Goal: Book appointment/travel/reservation

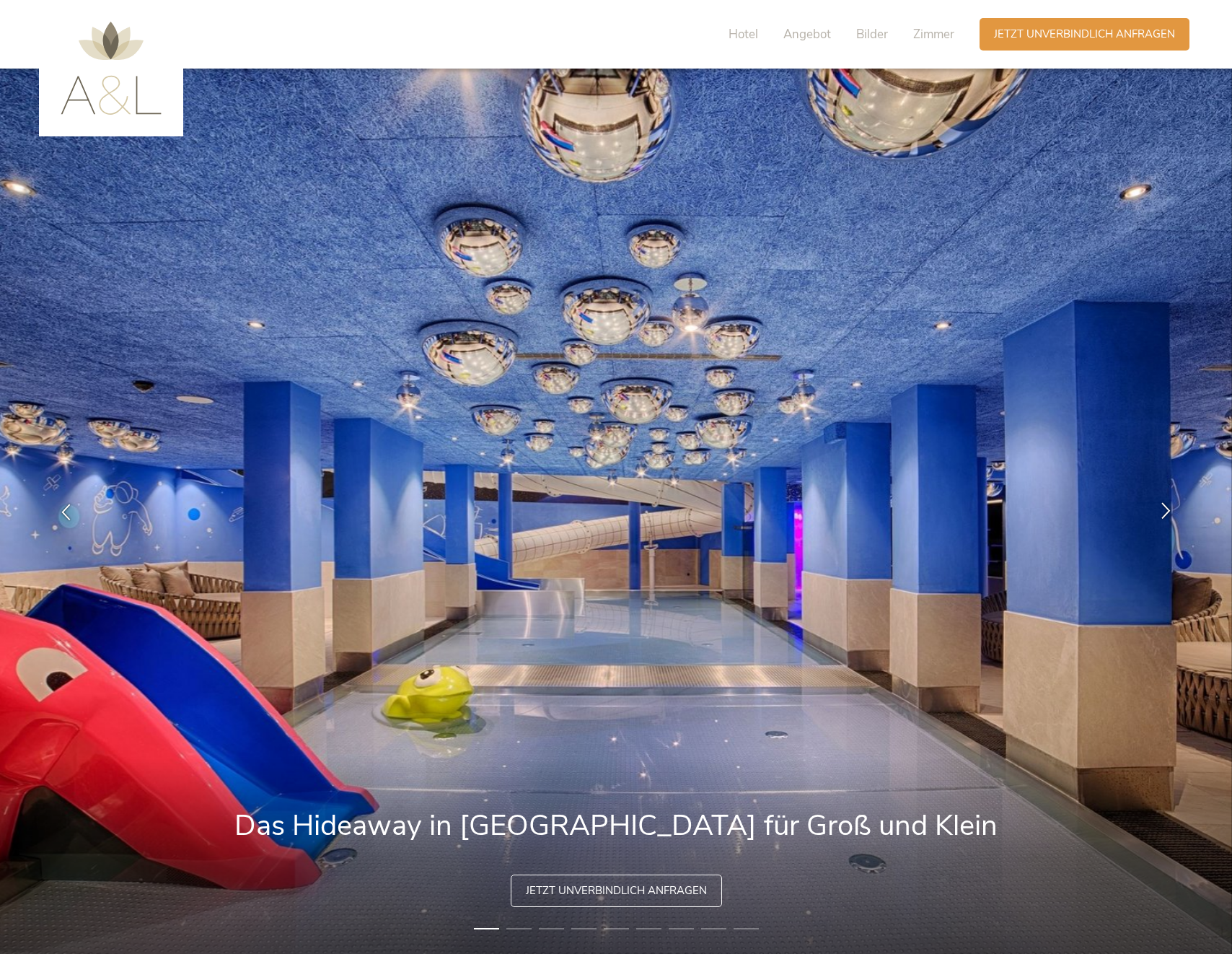
click at [1171, 508] on icon at bounding box center [1166, 510] width 17 height 17
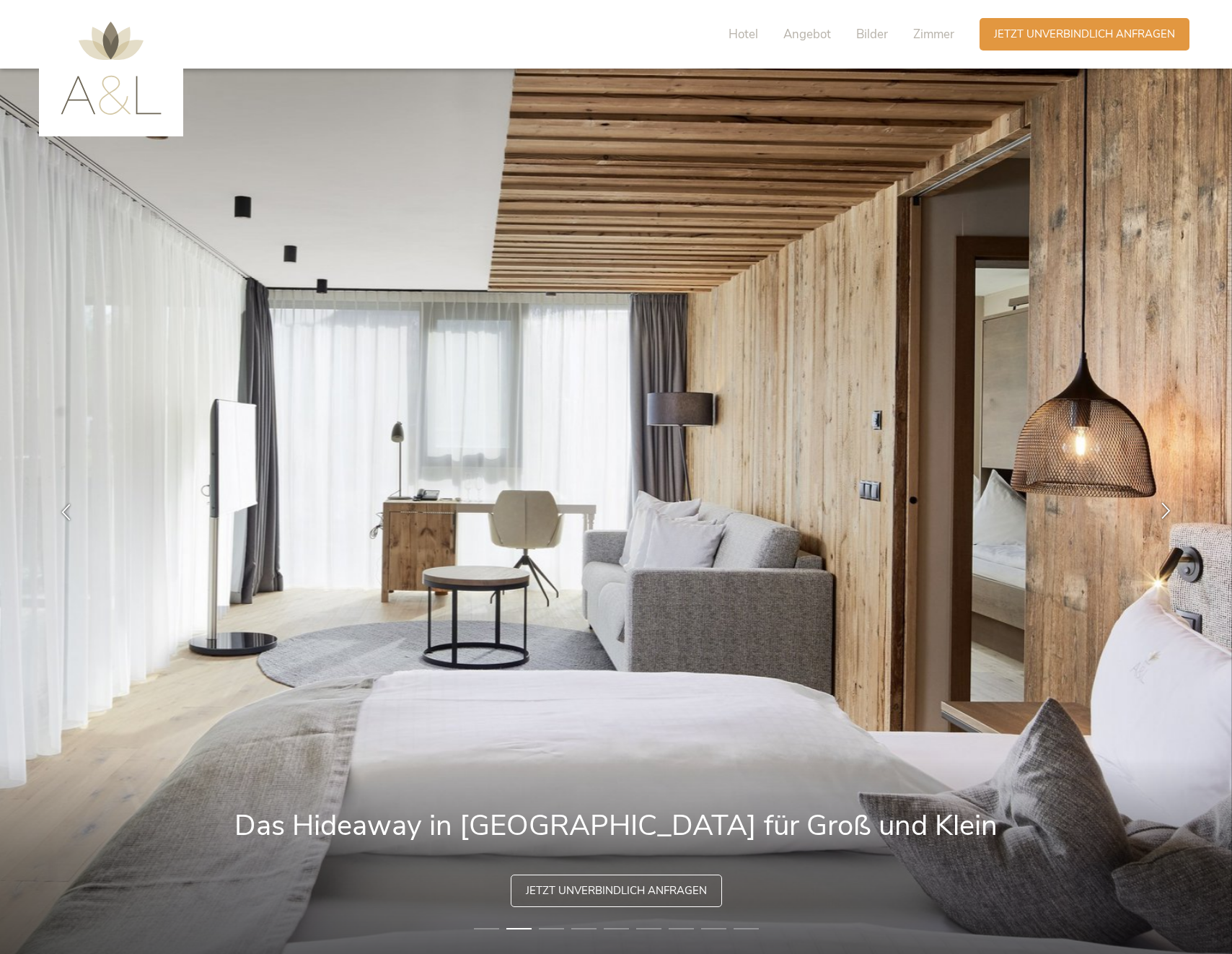
click at [1169, 507] on icon at bounding box center [1166, 510] width 17 height 17
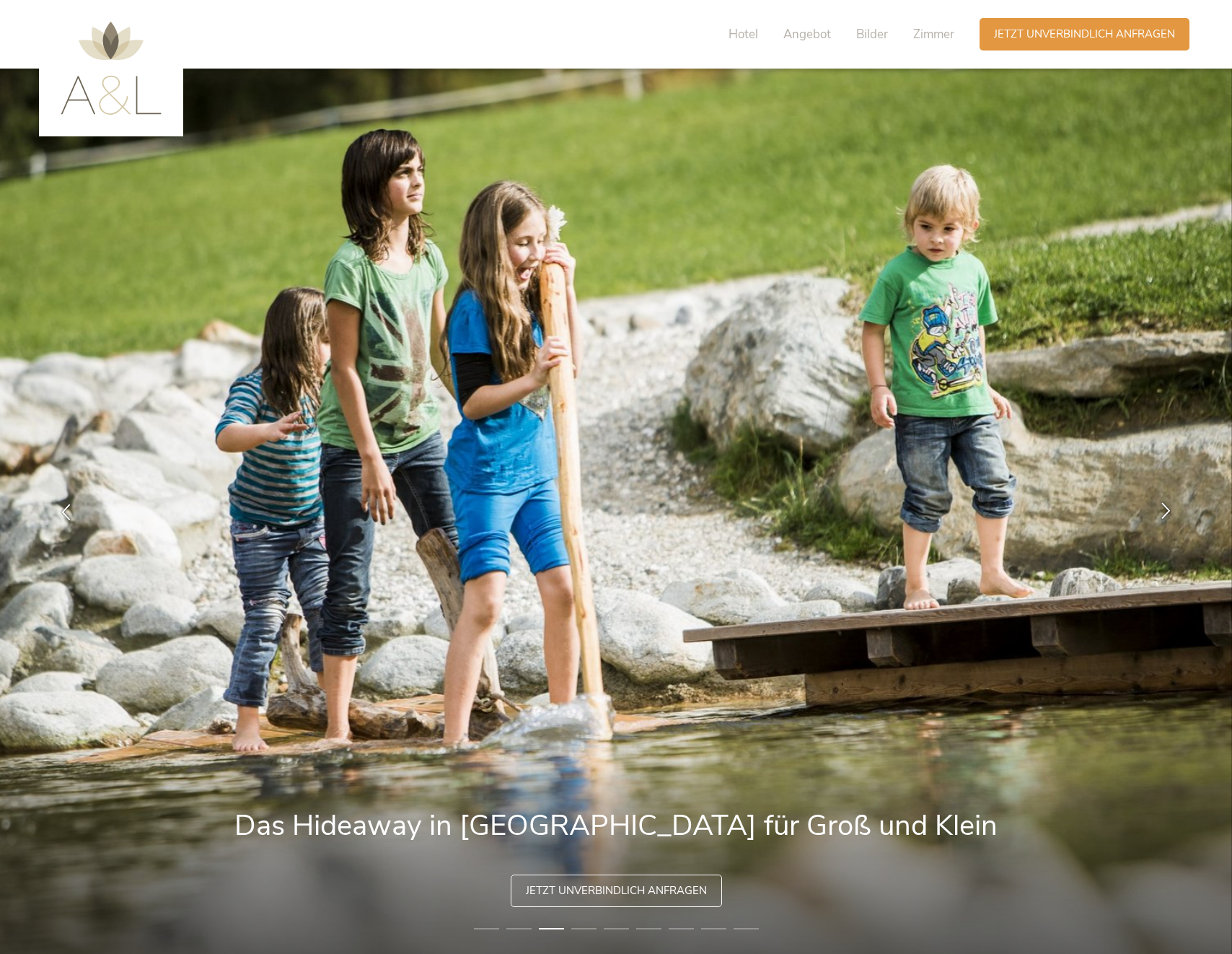
click at [1169, 507] on icon at bounding box center [1166, 510] width 17 height 17
click at [1167, 505] on icon at bounding box center [1166, 510] width 17 height 17
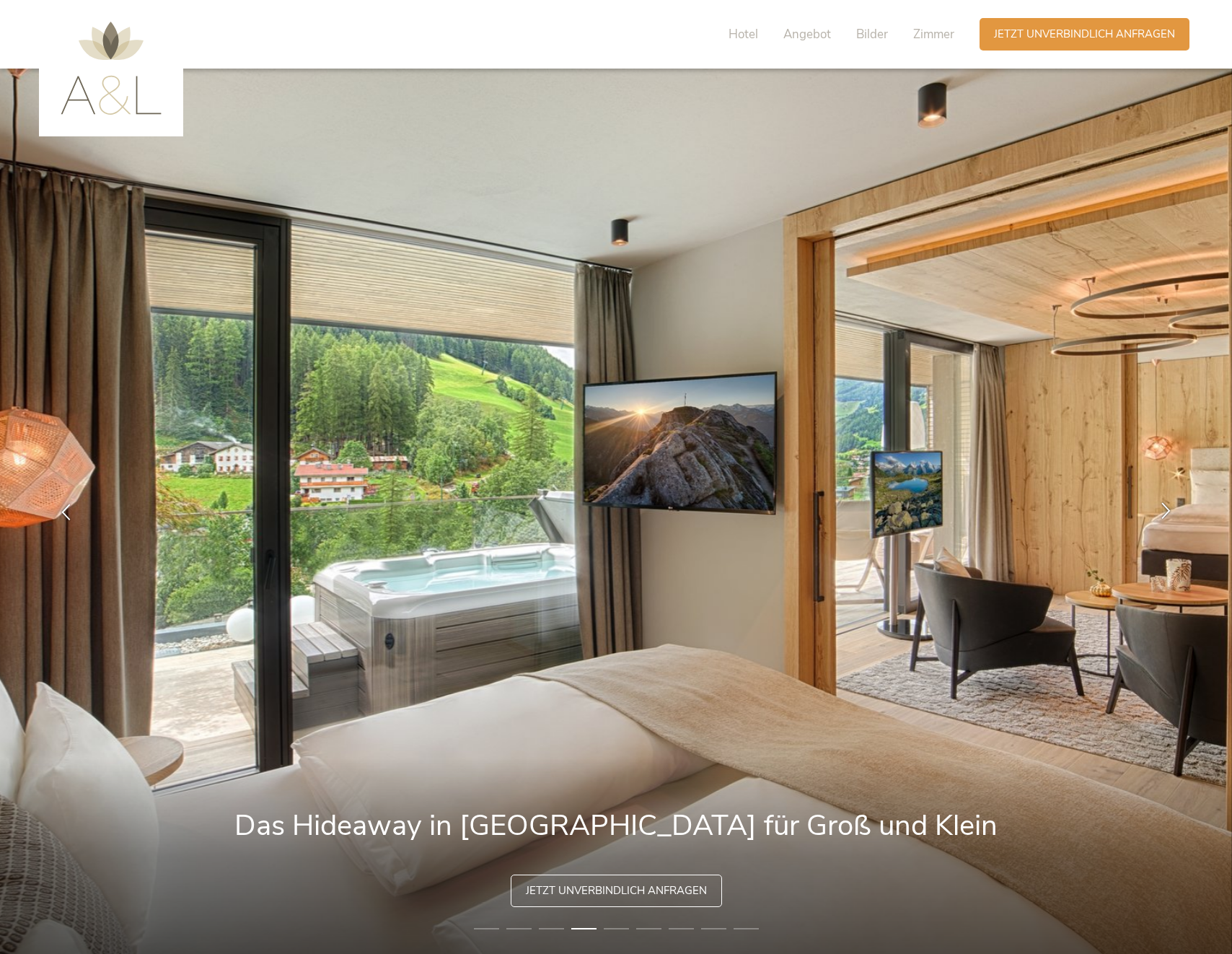
click at [1166, 504] on icon at bounding box center [1166, 510] width 17 height 17
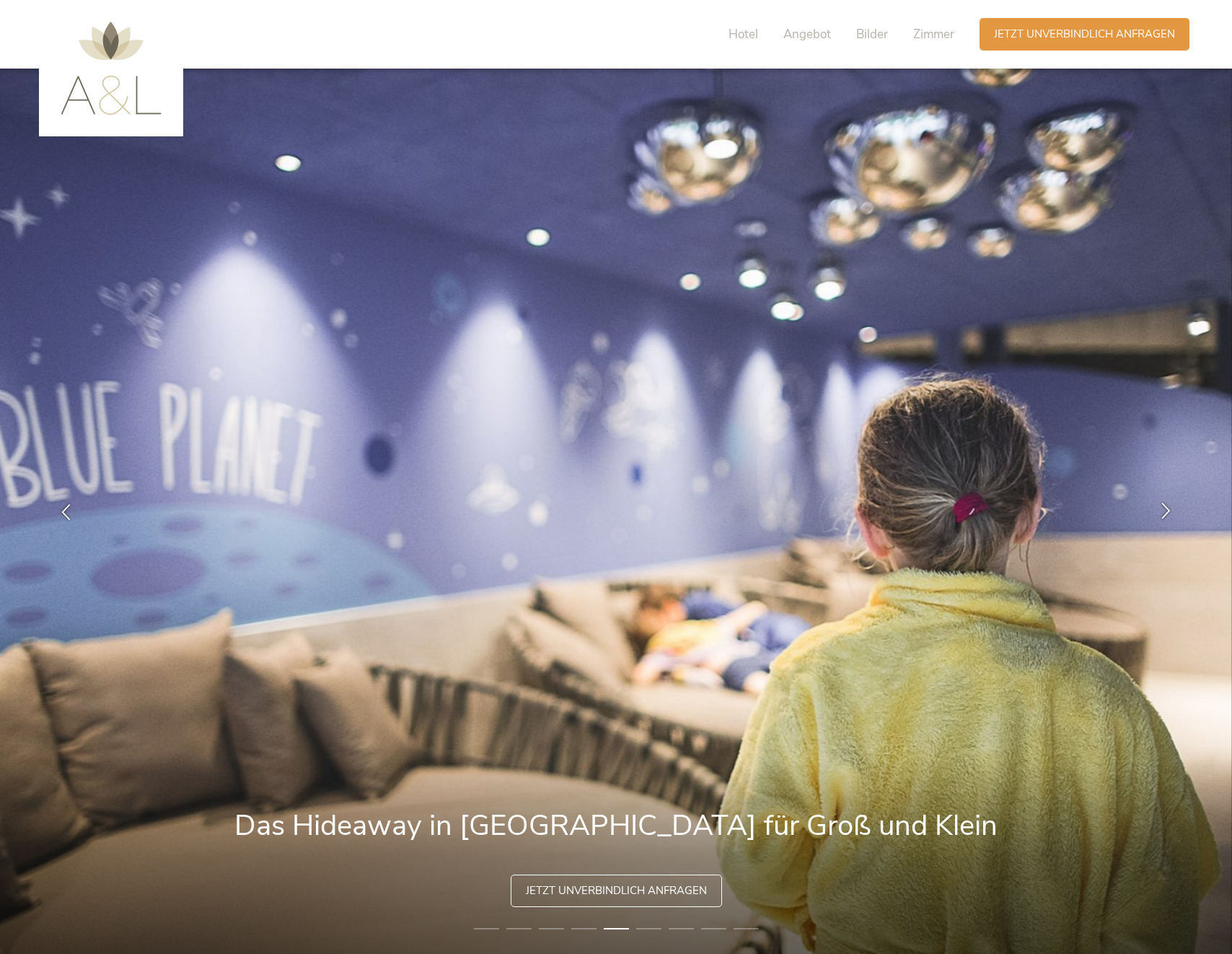
click at [1166, 504] on icon at bounding box center [1166, 510] width 17 height 17
click at [1069, 42] on div "Anfragen Jetzt unverbindlich anfragen" at bounding box center [1084, 33] width 210 height 33
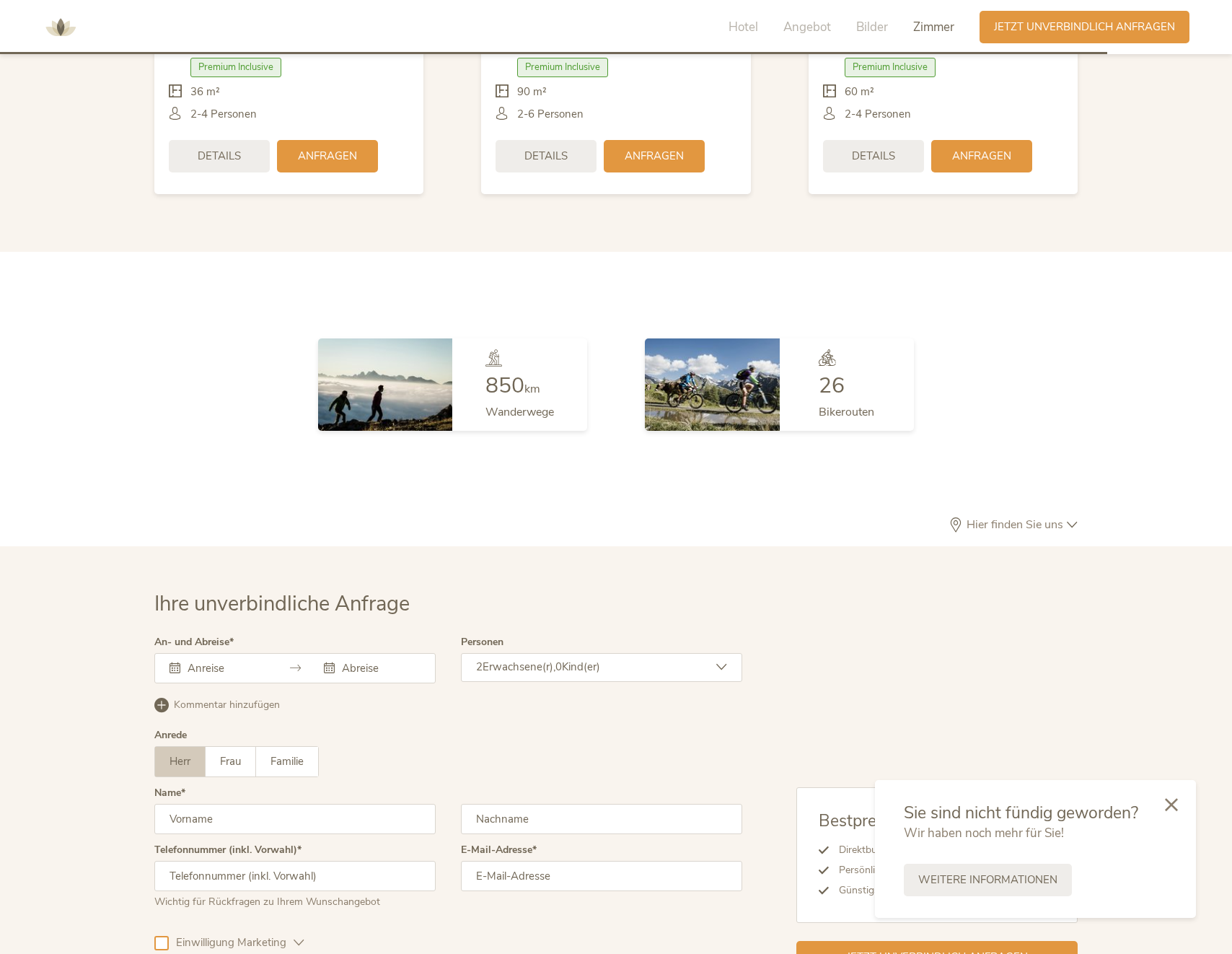
scroll to position [3629, 0]
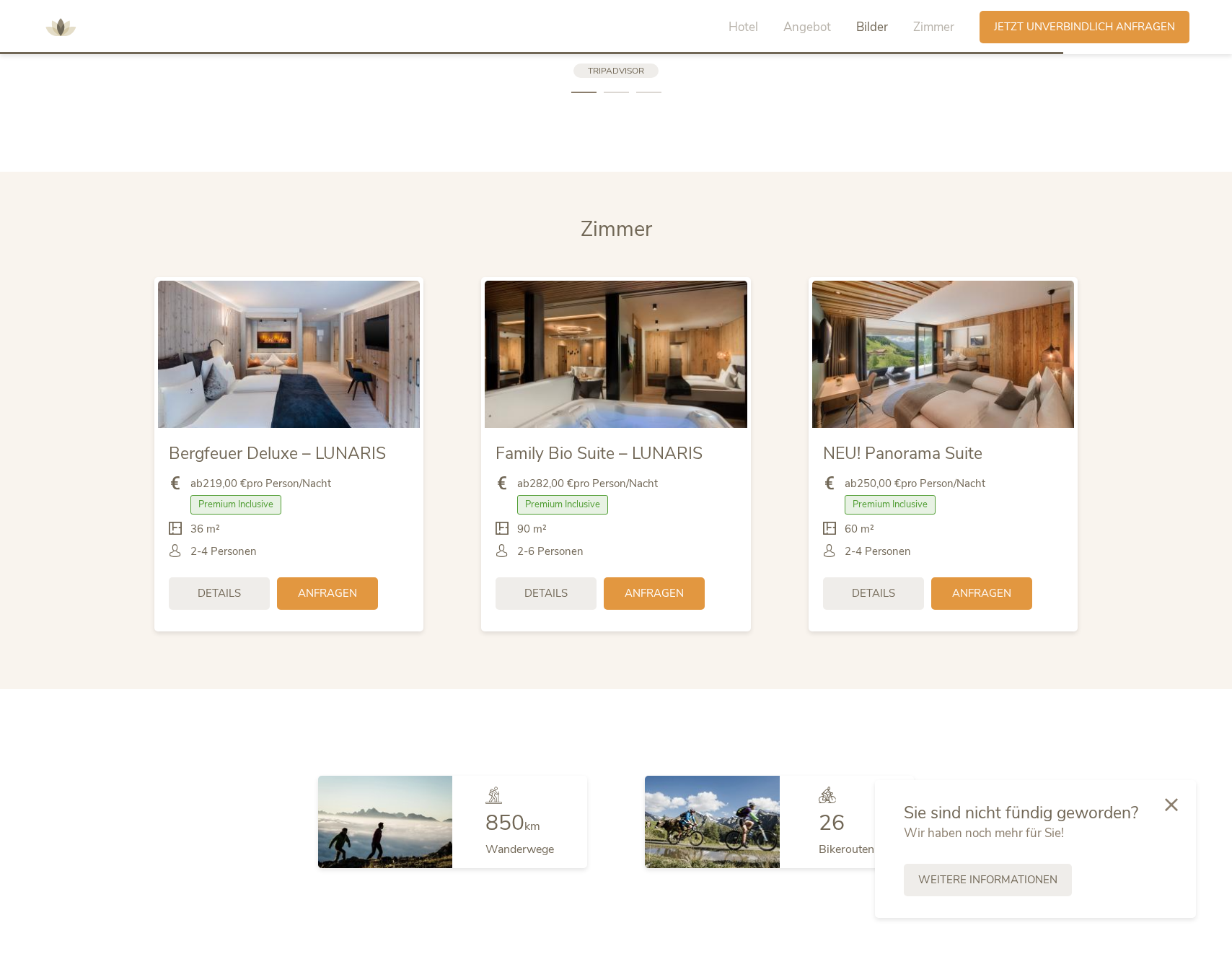
click at [364, 344] on img at bounding box center [288, 355] width 261 height 147
click at [335, 584] on span "Anfragen" at bounding box center [327, 591] width 59 height 15
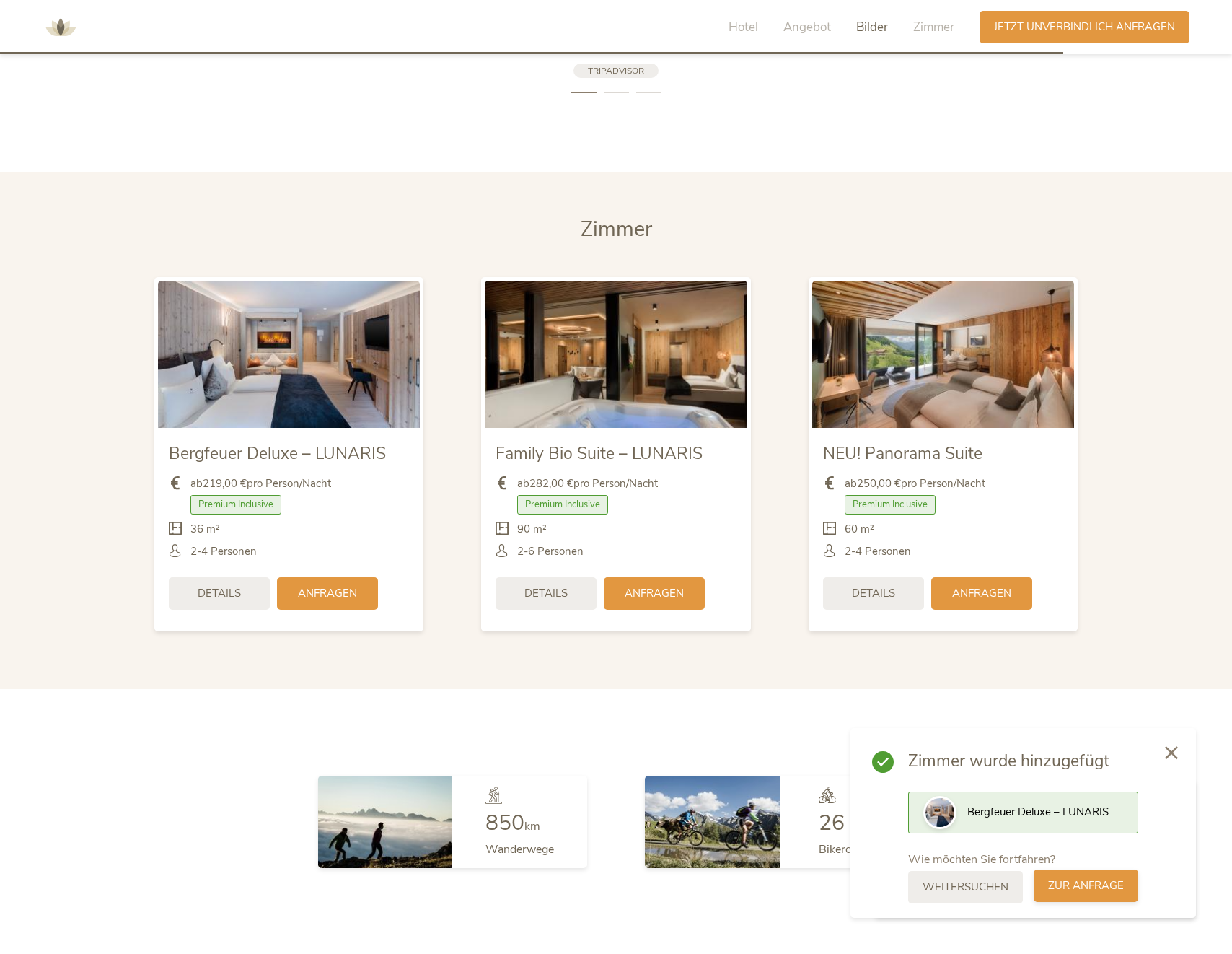
click at [1123, 883] on span "zur Anfrage" at bounding box center [1085, 885] width 75 height 15
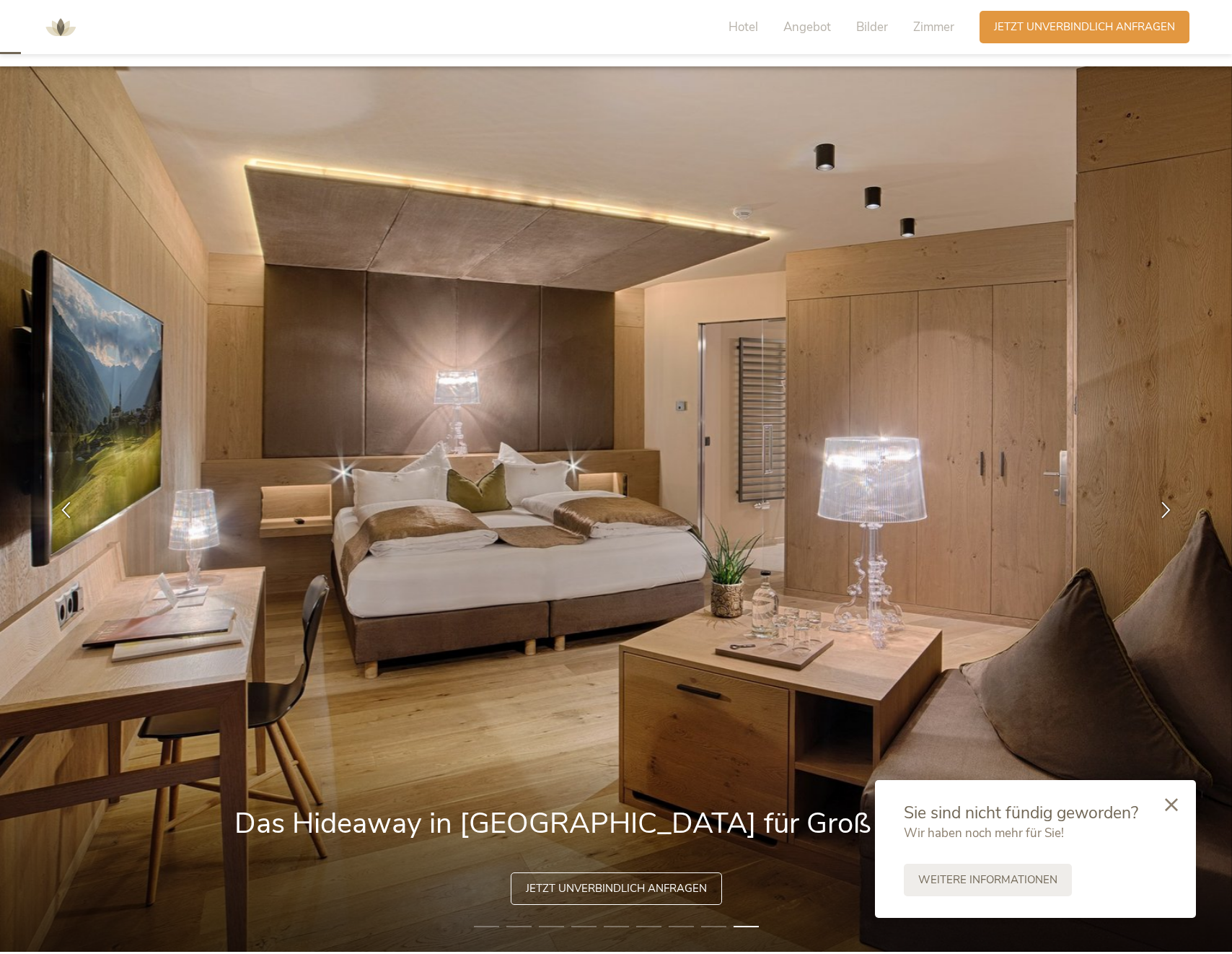
scroll to position [0, 0]
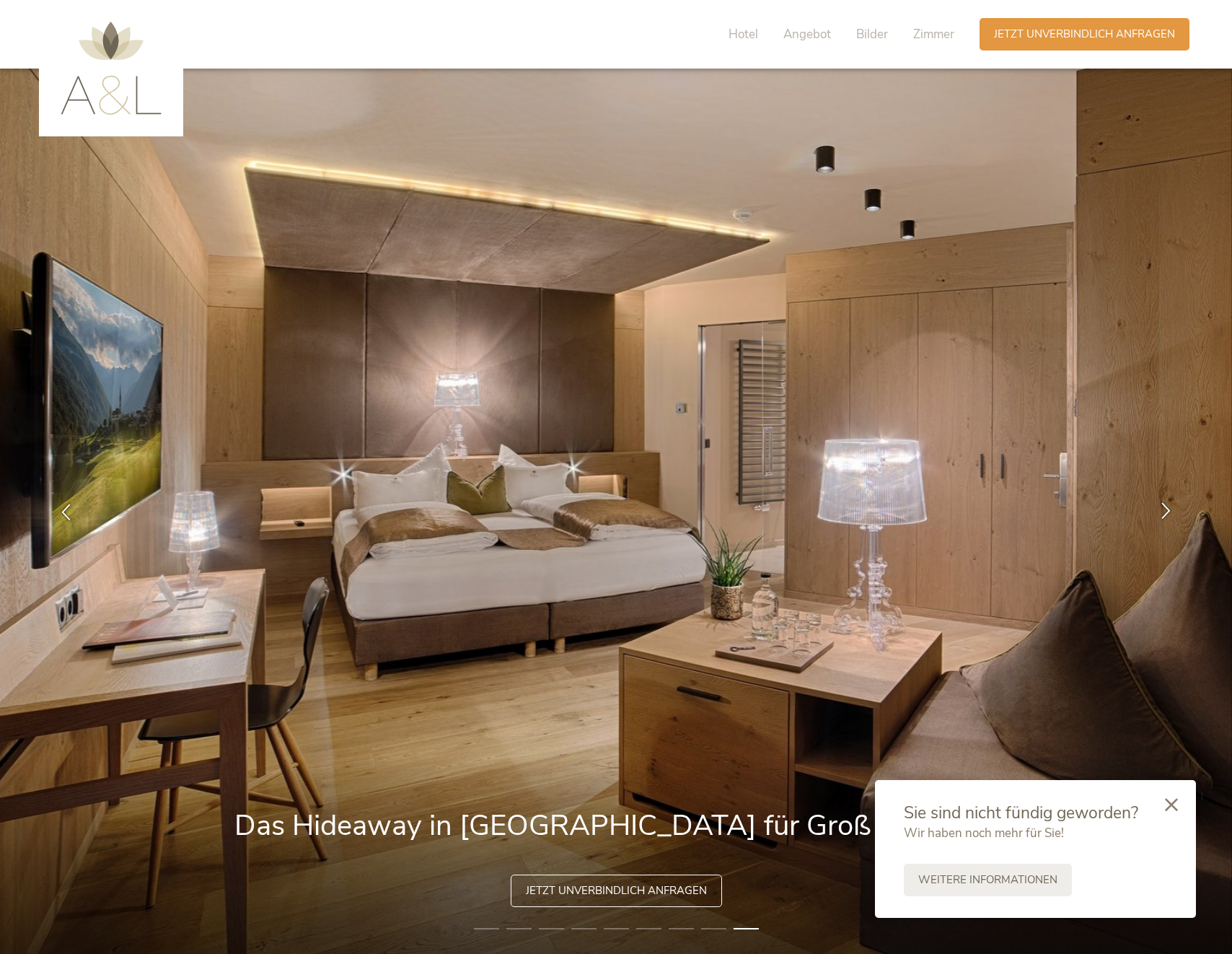
click at [1168, 511] on icon at bounding box center [1166, 510] width 17 height 17
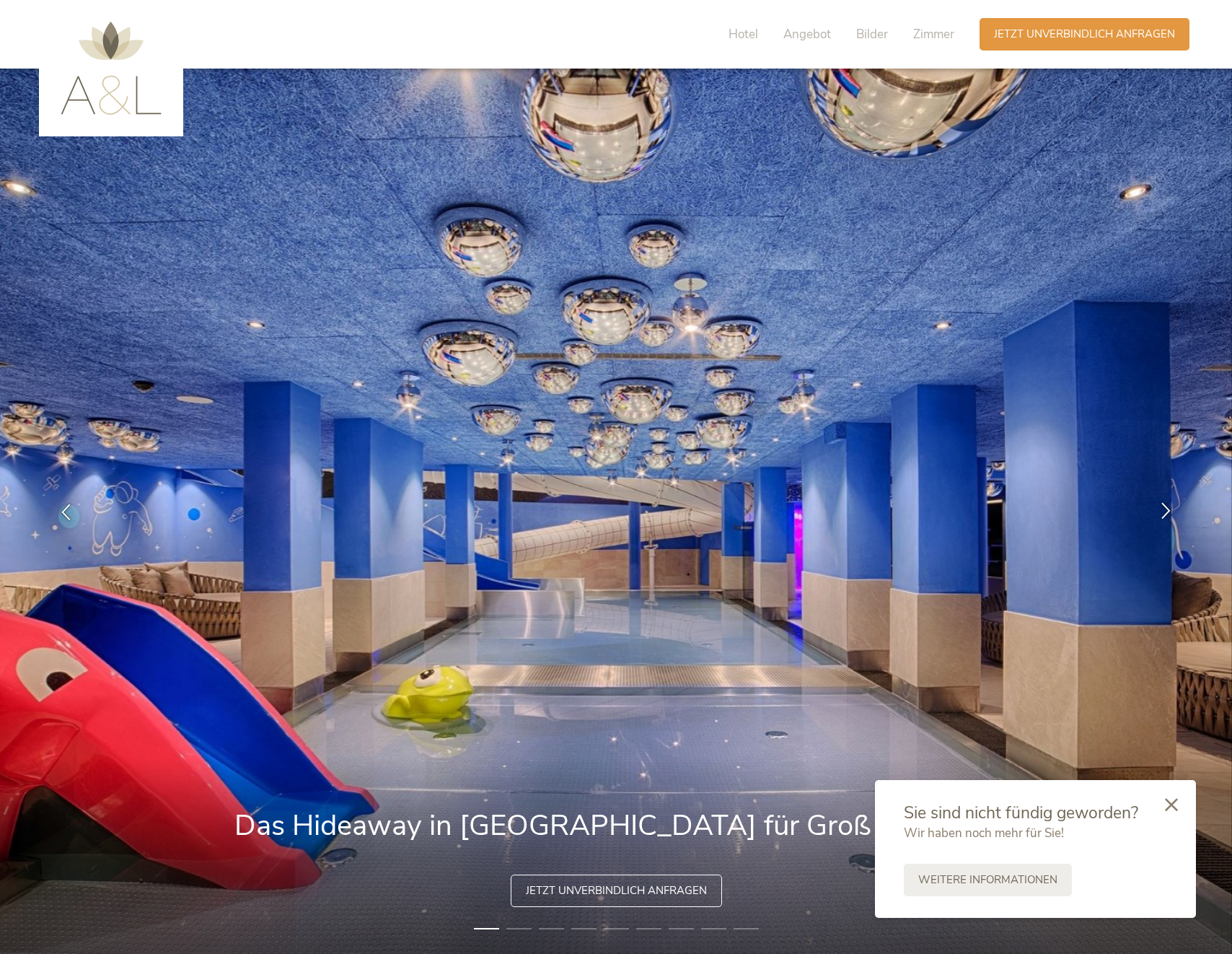
click at [1165, 504] on icon at bounding box center [1166, 510] width 17 height 17
click at [1164, 510] on icon at bounding box center [1166, 510] width 17 height 17
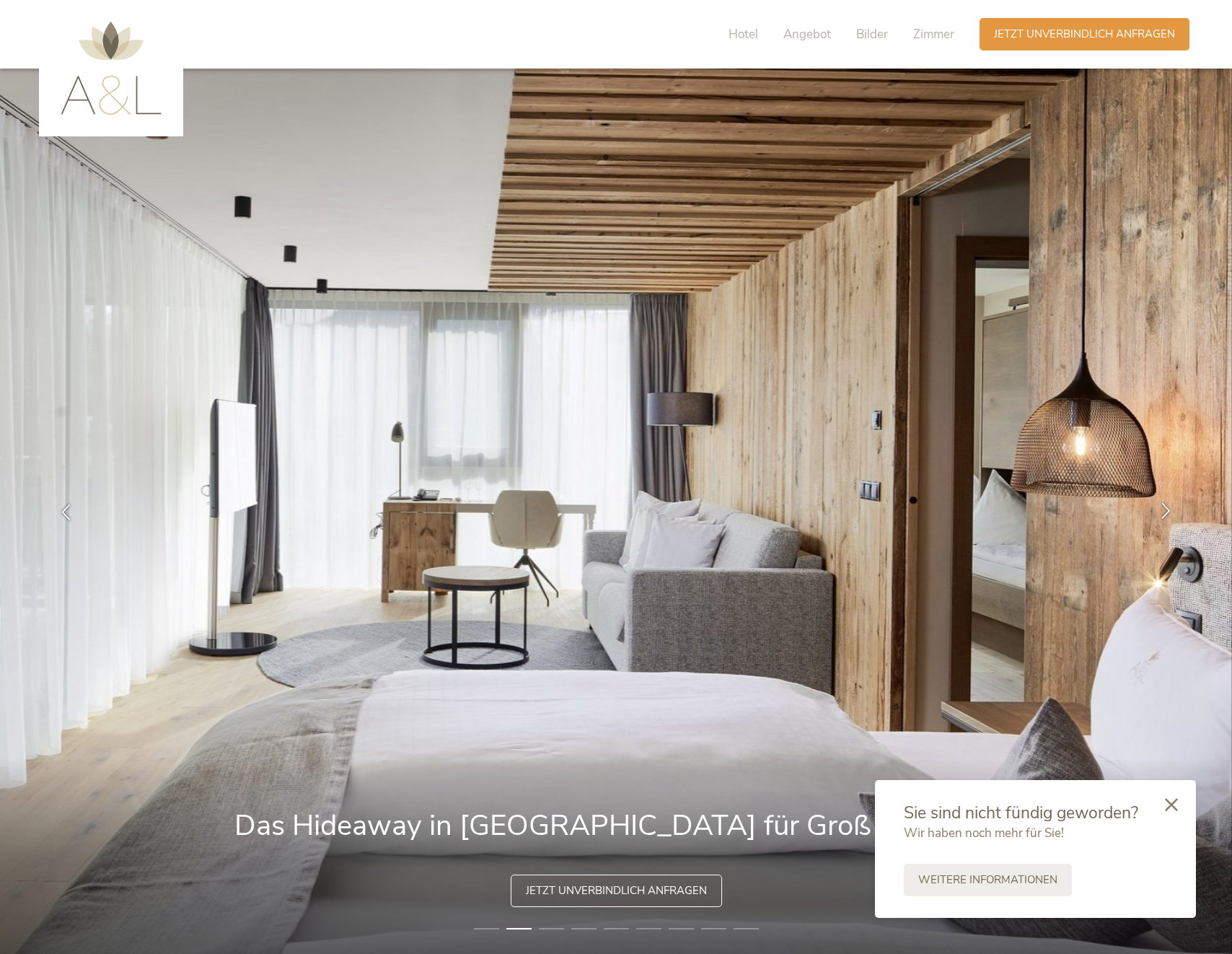
click at [1168, 513] on icon at bounding box center [1166, 510] width 17 height 17
click at [1162, 514] on icon at bounding box center [1166, 510] width 17 height 17
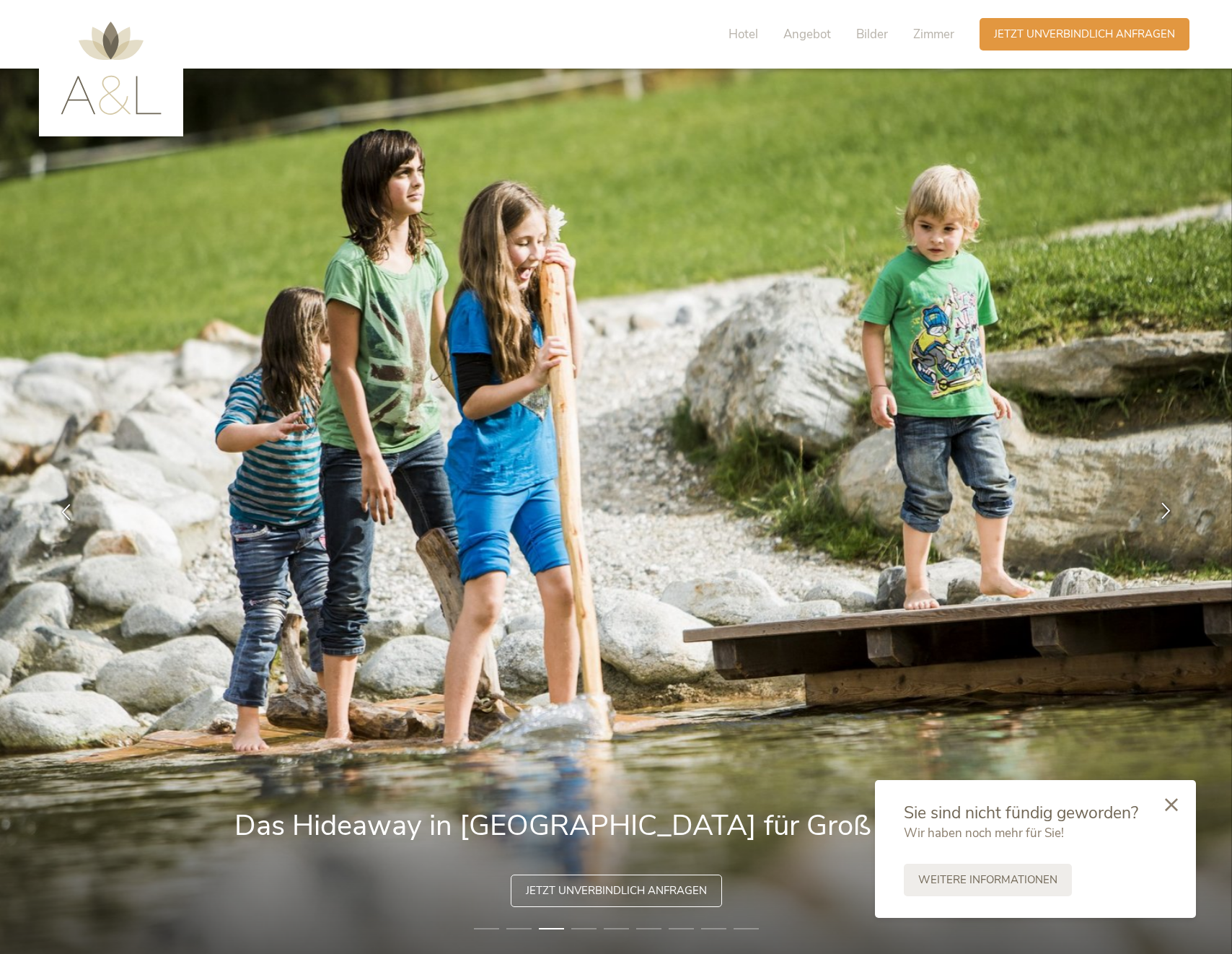
click at [1159, 513] on icon at bounding box center [1166, 510] width 17 height 17
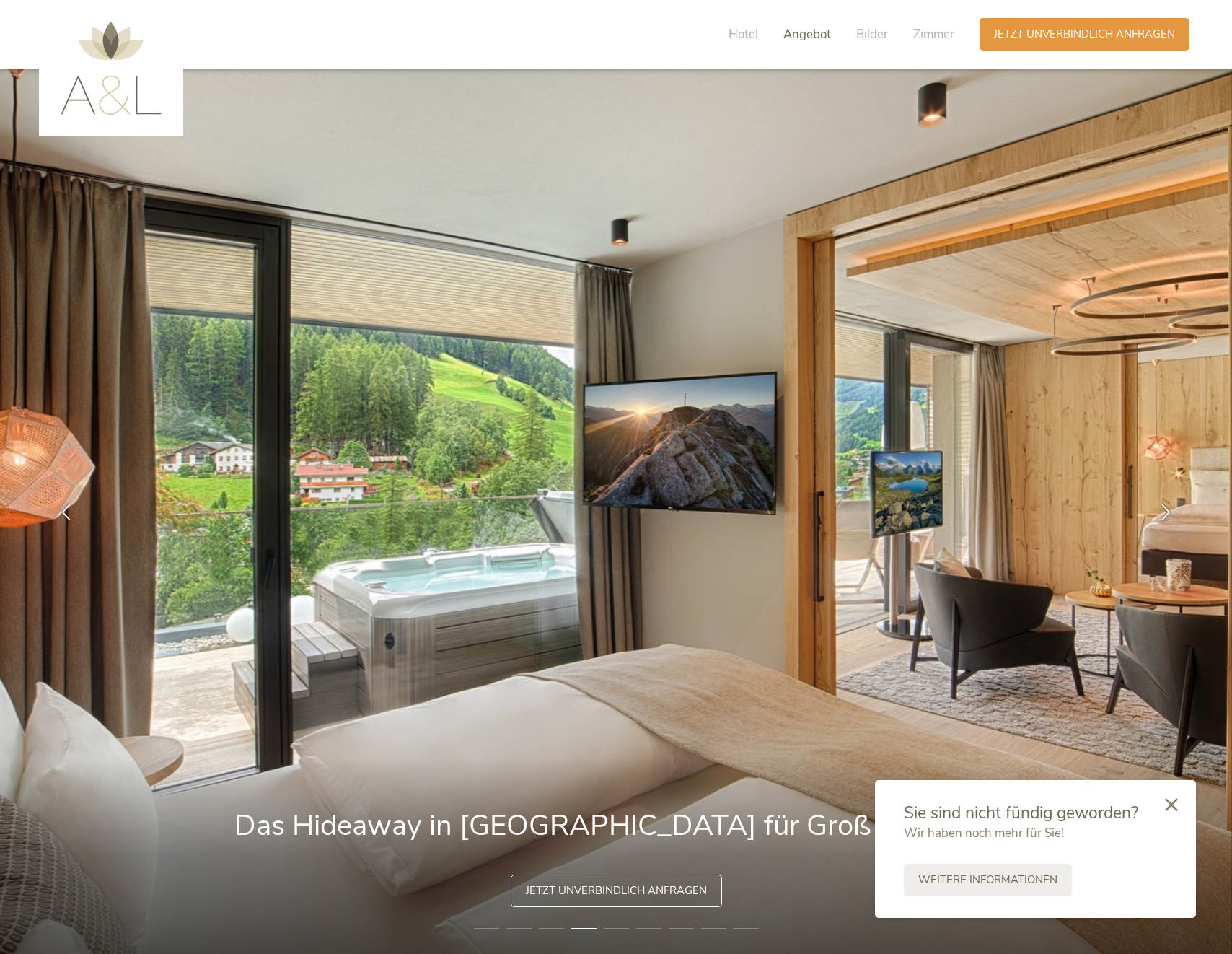
click at [812, 27] on span "Angebot" at bounding box center [807, 34] width 48 height 17
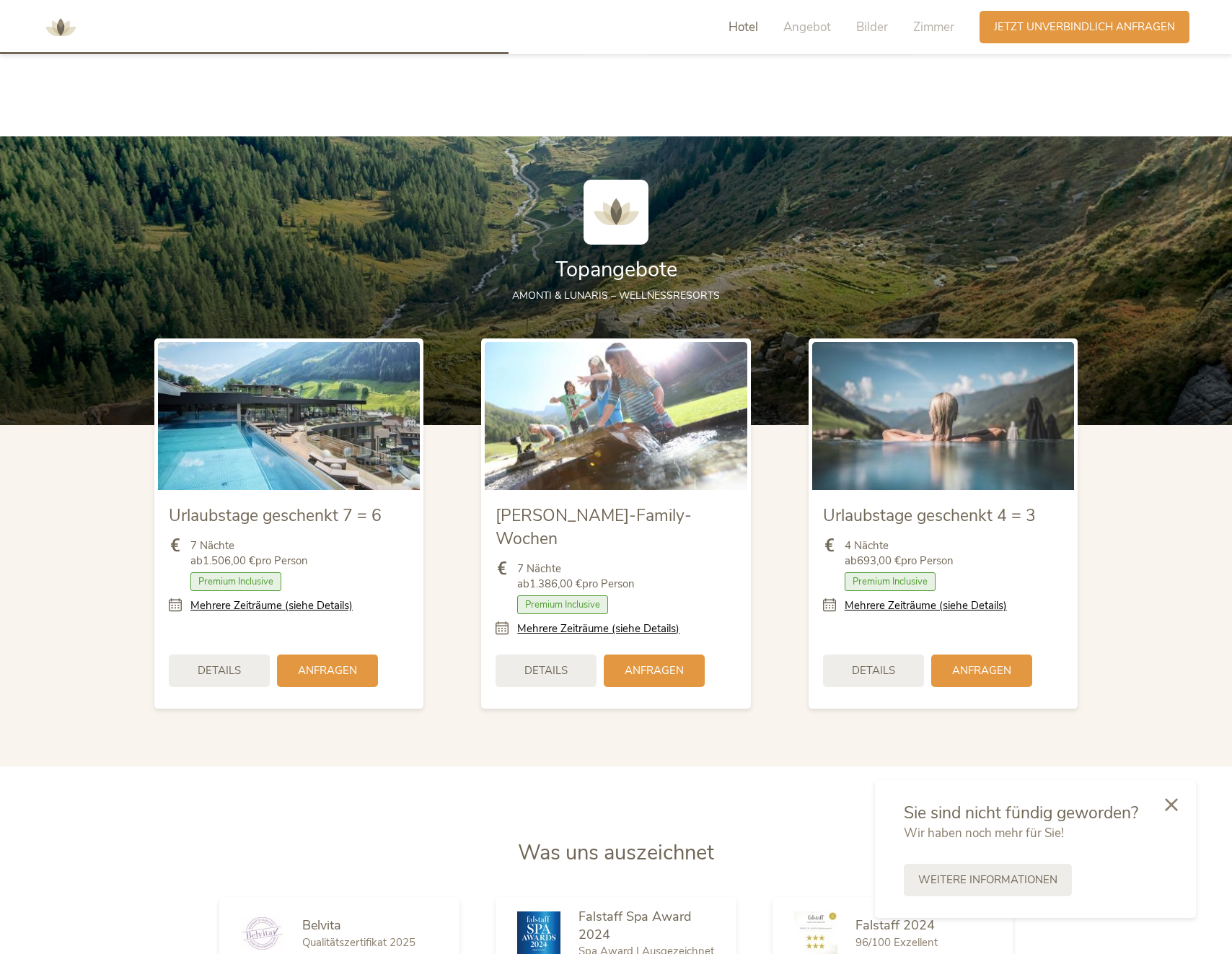
scroll to position [1861, 0]
